Goal: Information Seeking & Learning: Learn about a topic

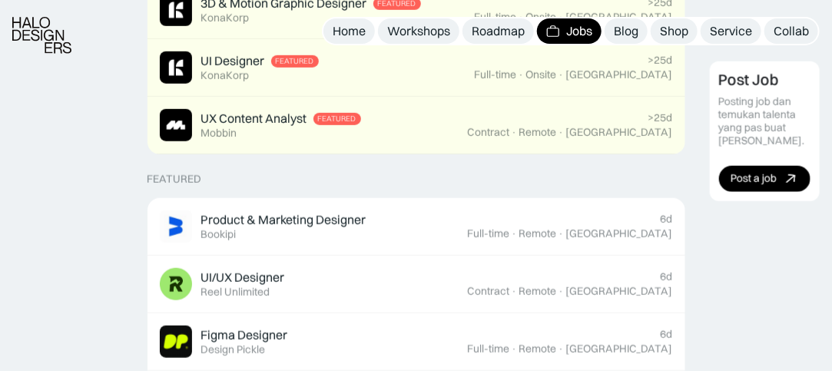
scroll to position [538, 0]
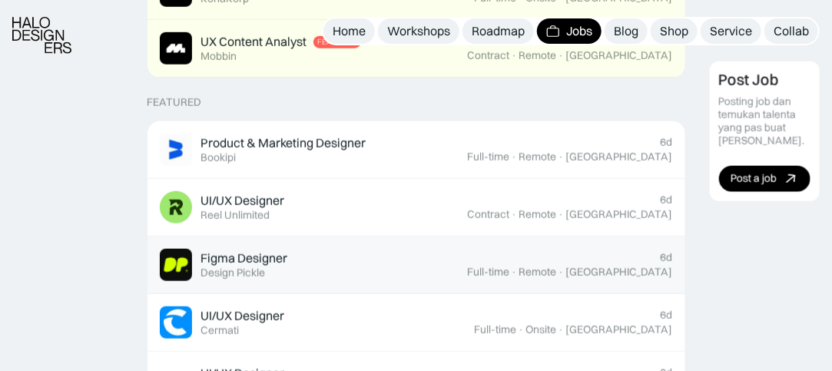
click at [425, 272] on div "Figma Designer Featured Design Pickle" at bounding box center [314, 265] width 308 height 32
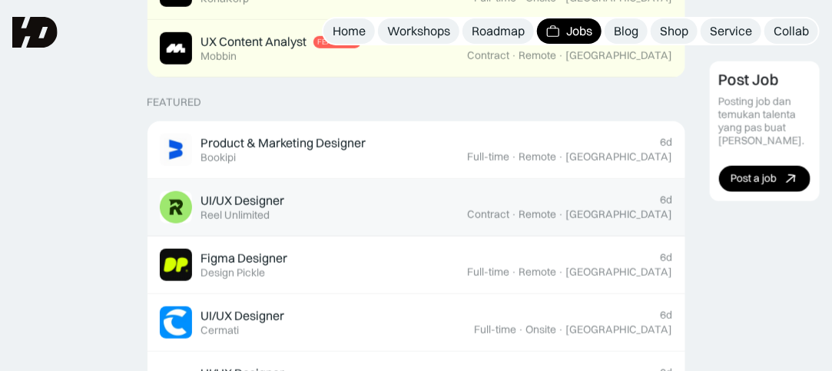
click at [340, 198] on div "UI/UX Designer Featured Reel Unlimited" at bounding box center [314, 207] width 308 height 32
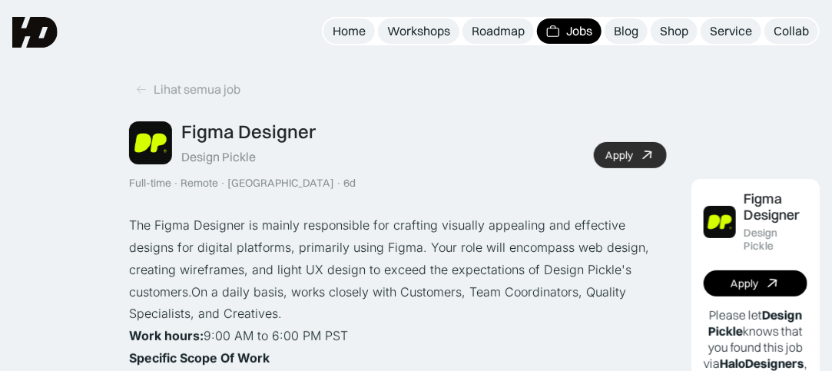
click at [614, 156] on div "Apply" at bounding box center [619, 155] width 28 height 13
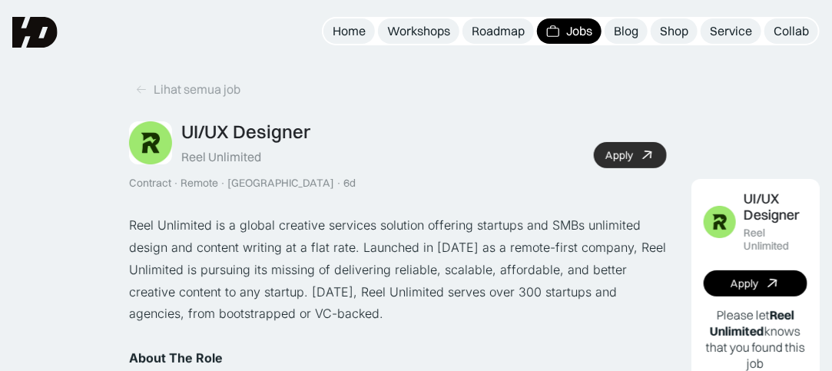
click at [627, 147] on link "Apply" at bounding box center [630, 155] width 73 height 26
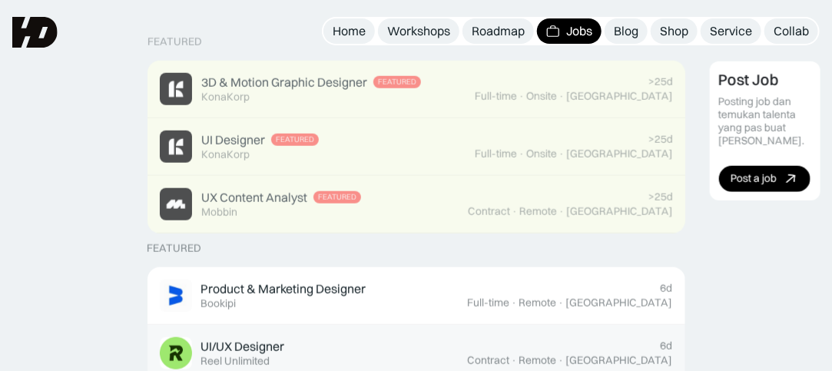
scroll to position [384, 0]
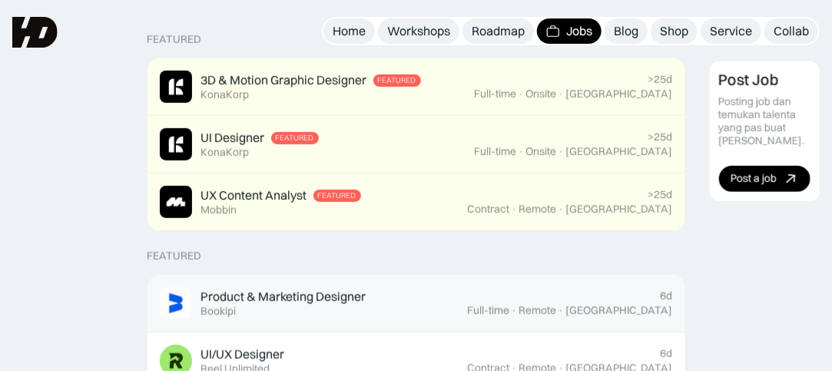
click at [372, 303] on div "Product & Marketing Designer Featured Bookipi" at bounding box center [314, 303] width 308 height 32
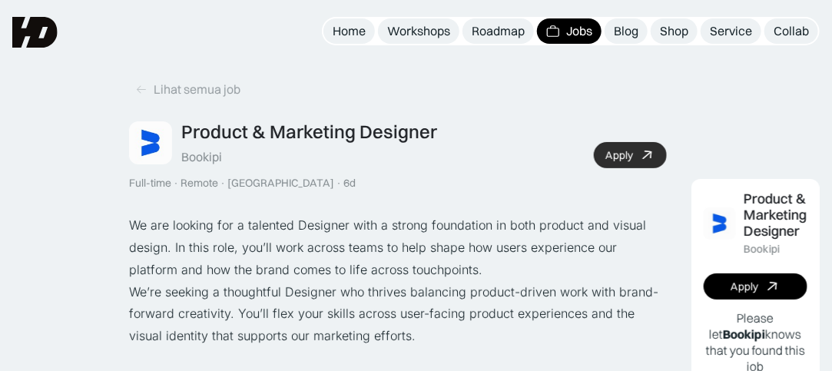
click at [630, 164] on link "Apply" at bounding box center [630, 155] width 73 height 26
